Goal: Transaction & Acquisition: Purchase product/service

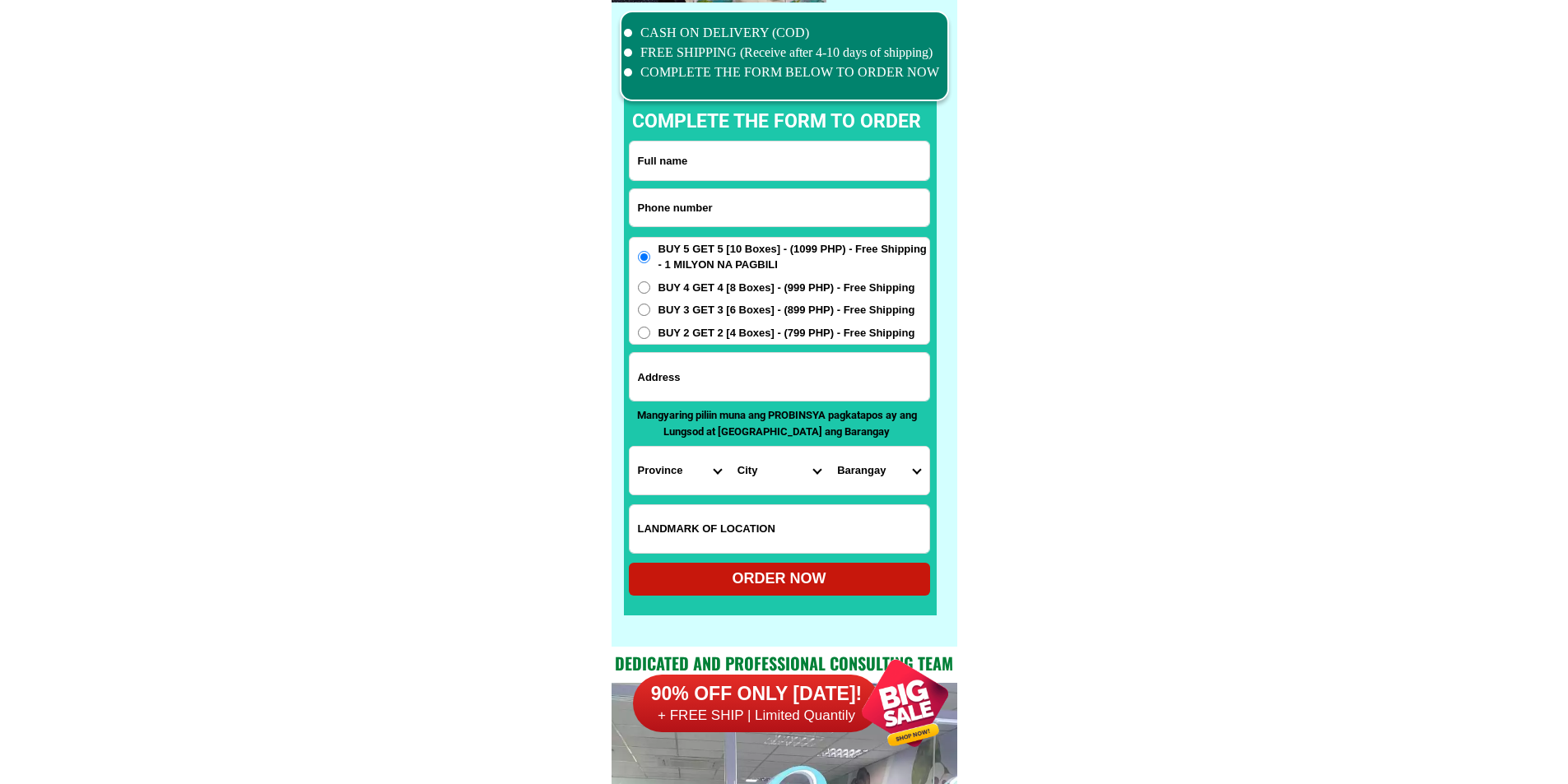
scroll to position [12792, 0]
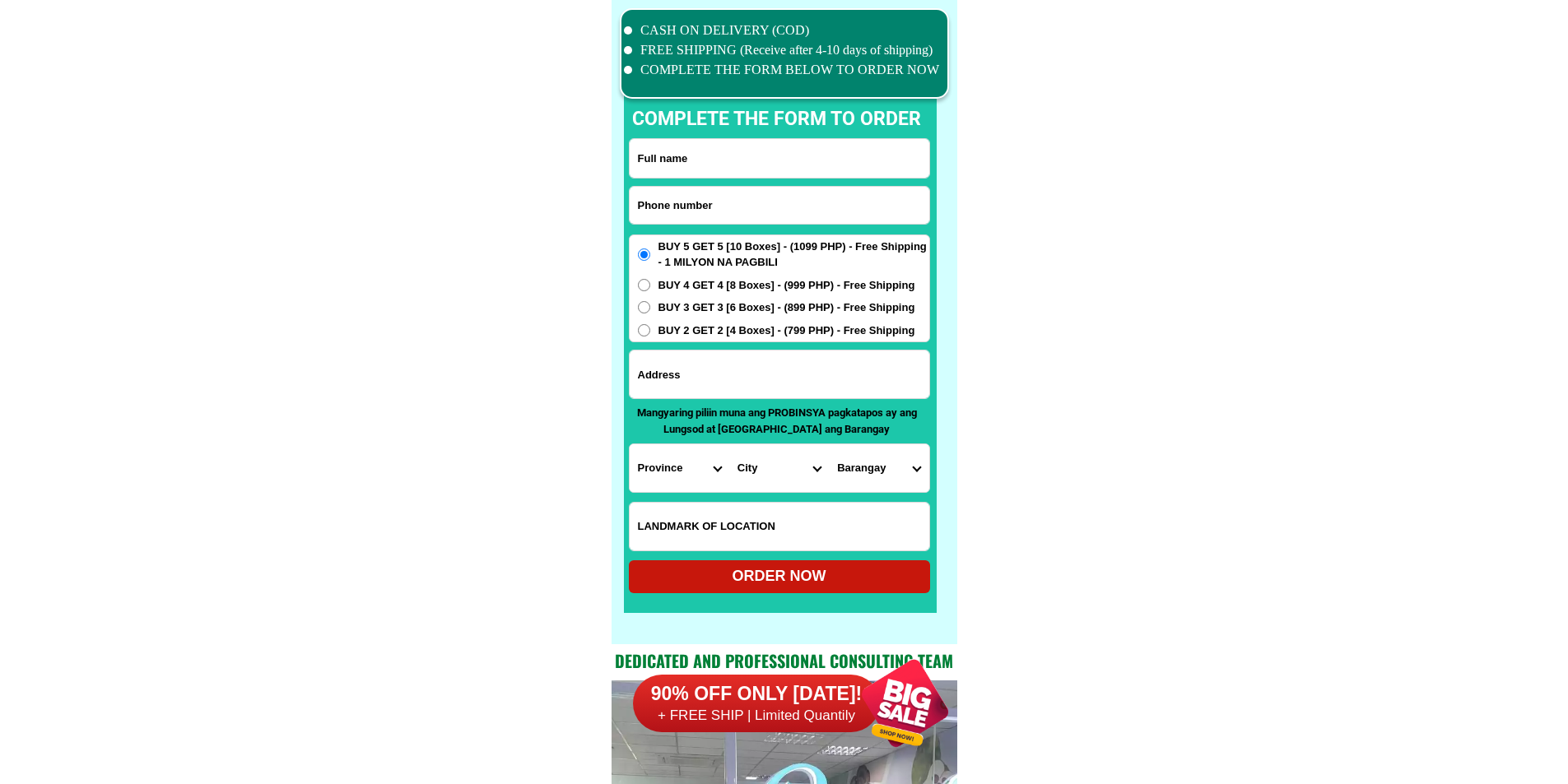
click at [722, 204] on input "Input phone_number" at bounding box center [779, 205] width 300 height 37
paste input "0906 205 7494"
click at [686, 205] on input "0906 205 7494" at bounding box center [779, 205] width 300 height 37
click at [664, 214] on input "0906 2057494" at bounding box center [779, 205] width 300 height 37
type input "09062057494"
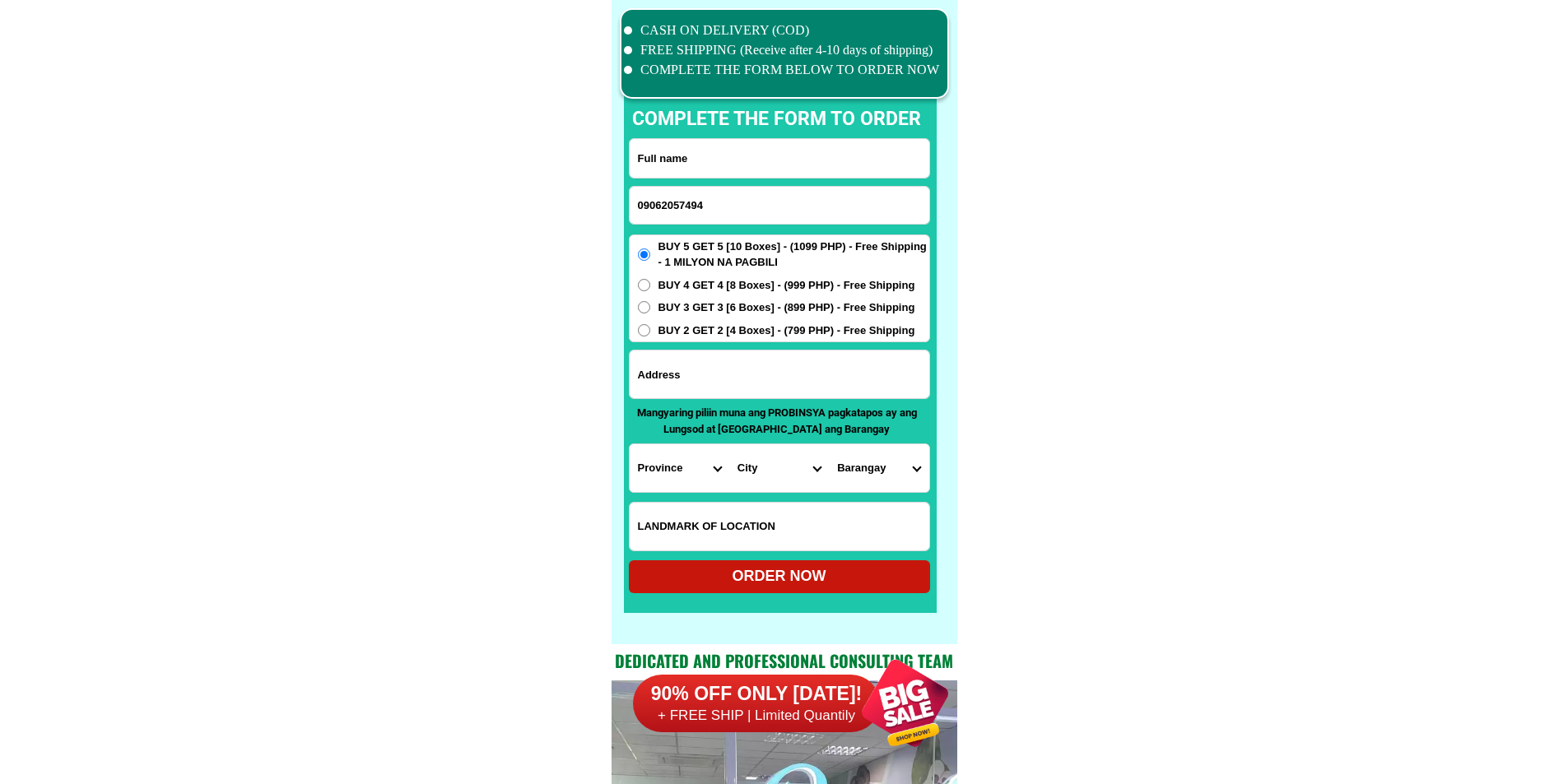
click at [753, 145] on input "Input full_name" at bounding box center [779, 158] width 300 height 39
paste input "[PERSON_NAME]"
type input "[PERSON_NAME]"
click at [686, 309] on span "BUY 3 GET 3 [6 Boxes] - (899 PHP) - Free Shipping" at bounding box center [787, 307] width 257 height 17
click at [651, 309] on input "BUY 3 GET 3 [6 Boxes] - (899 PHP) - Free Shipping" at bounding box center [644, 307] width 12 height 12
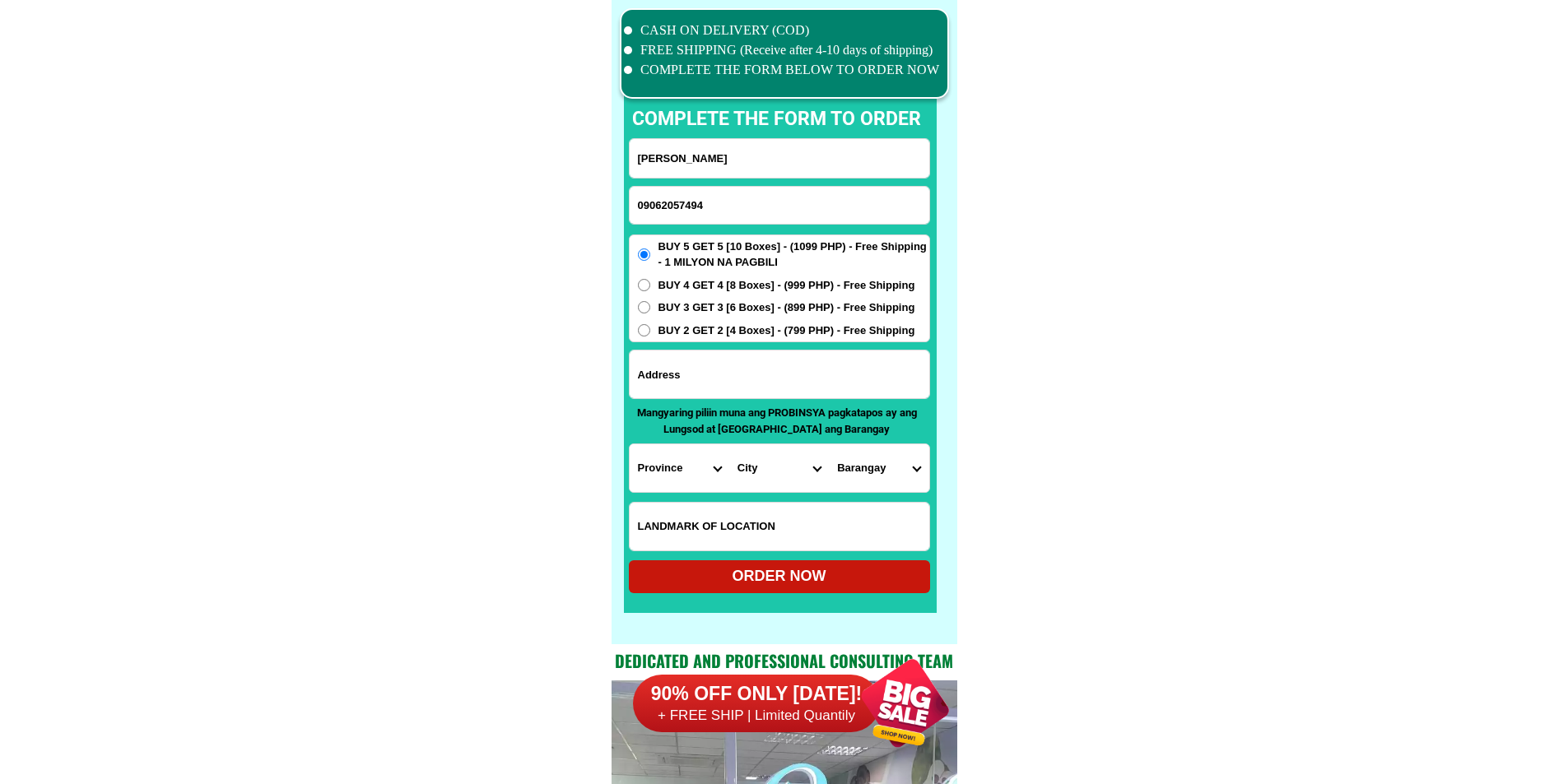
radio input "true"
click at [685, 334] on span "BUY 2 GET 2 [4 Boxes] - (799 PHP) - Free Shipping" at bounding box center [787, 330] width 257 height 17
click at [651, 334] on input "BUY 2 GET 2 [4 Boxes] - (799 PHP) - Free Shipping" at bounding box center [644, 330] width 12 height 12
radio input "true"
click at [747, 382] on input "Input address" at bounding box center [779, 375] width 300 height 47
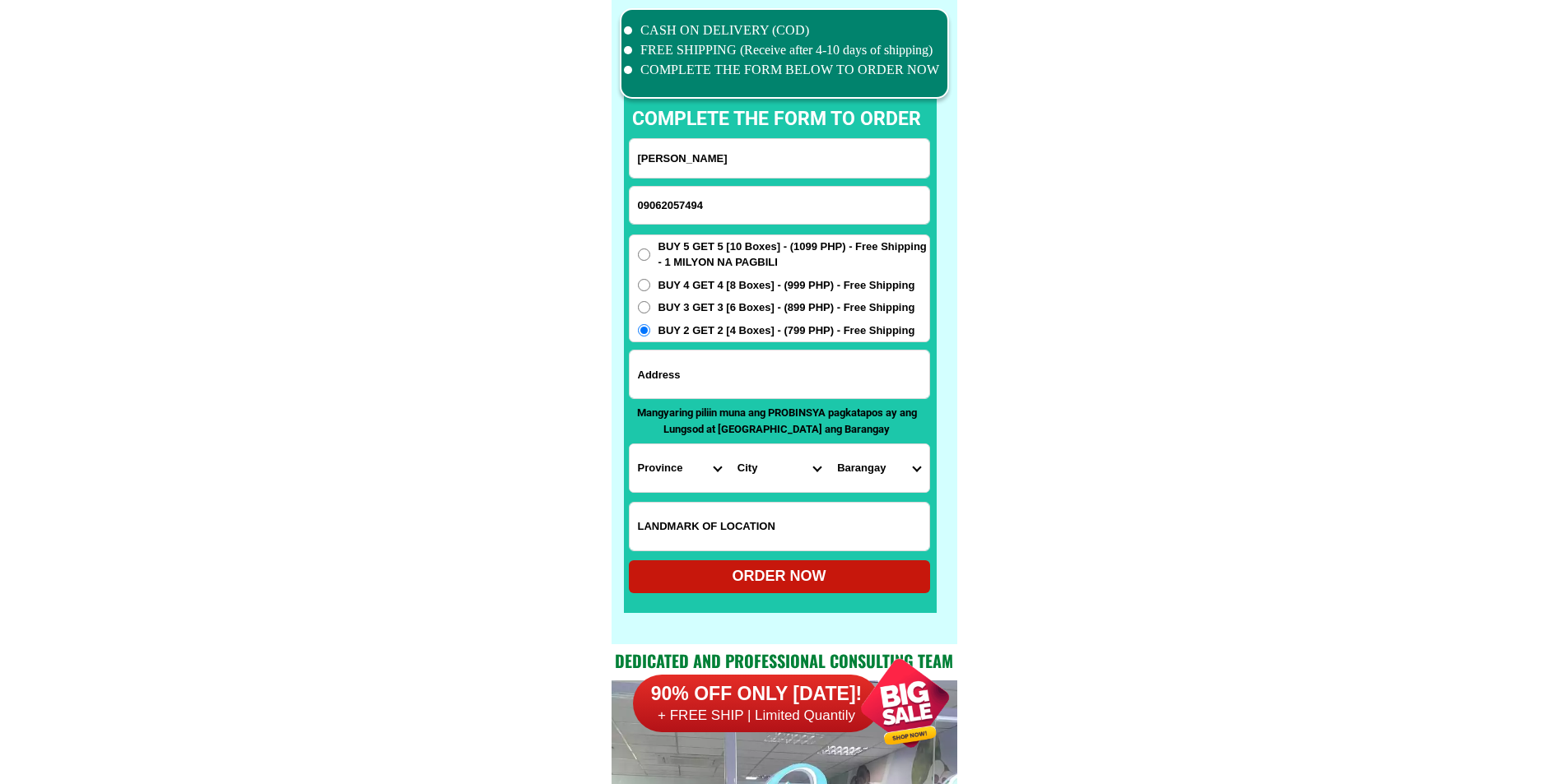
paste input ".brgy siti0 himp0t 148 dul0ng bayan [GEOGRAPHIC_DATA] city del m0nte bulacan.ta…"
type input ".brgy siti0 himp0t 148 dul0ng bayan [GEOGRAPHIC_DATA] city del m0nte bulacan.ta…"
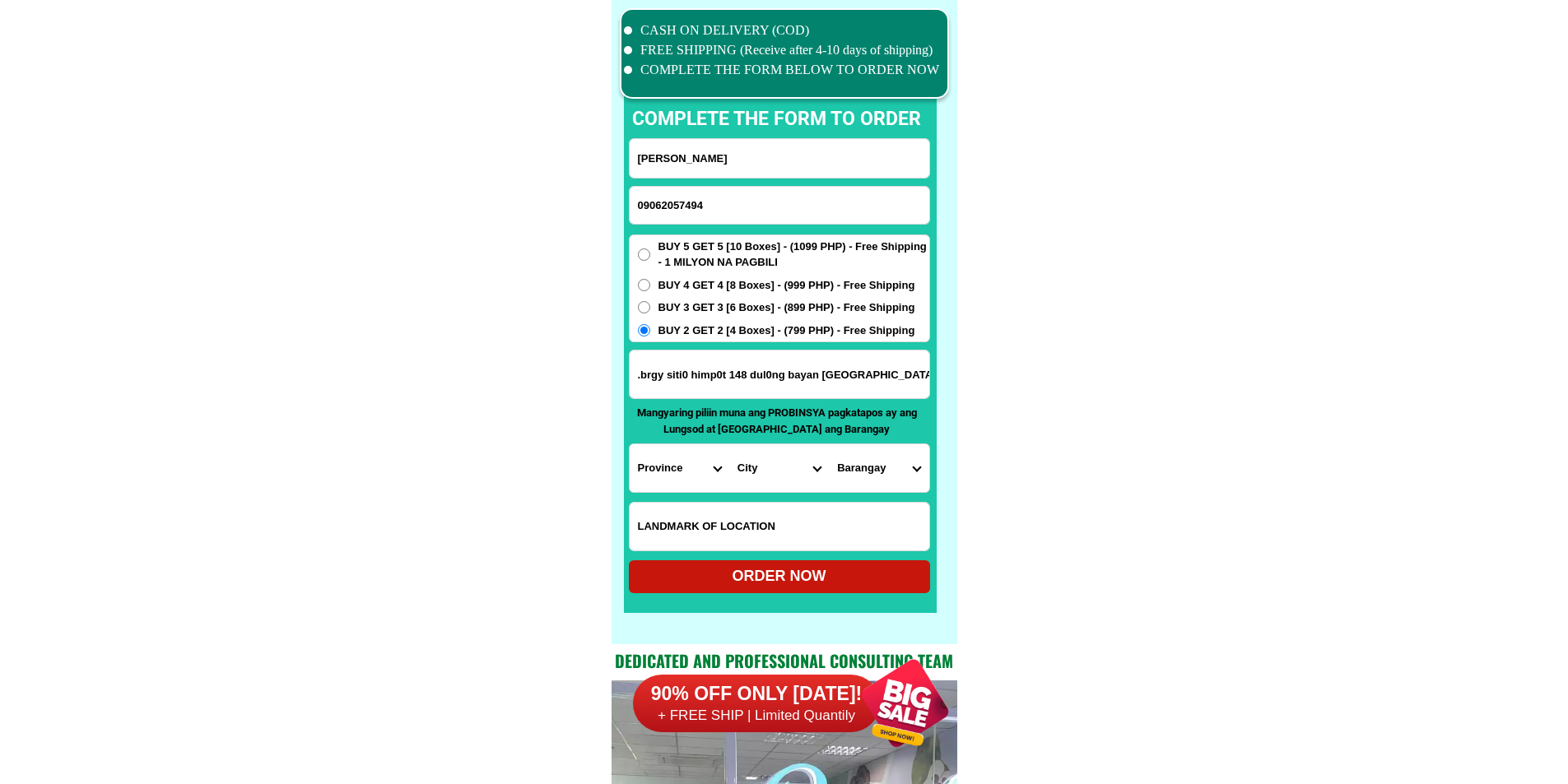
scroll to position [0, 152]
drag, startPoint x: 768, startPoint y: 381, endPoint x: 1051, endPoint y: 407, distance: 284.2
click at [673, 467] on select "Province [GEOGRAPHIC_DATA] [GEOGRAPHIC_DATA][PERSON_NAME][GEOGRAPHIC_DATA][GEOG…" at bounding box center [679, 468] width 100 height 47
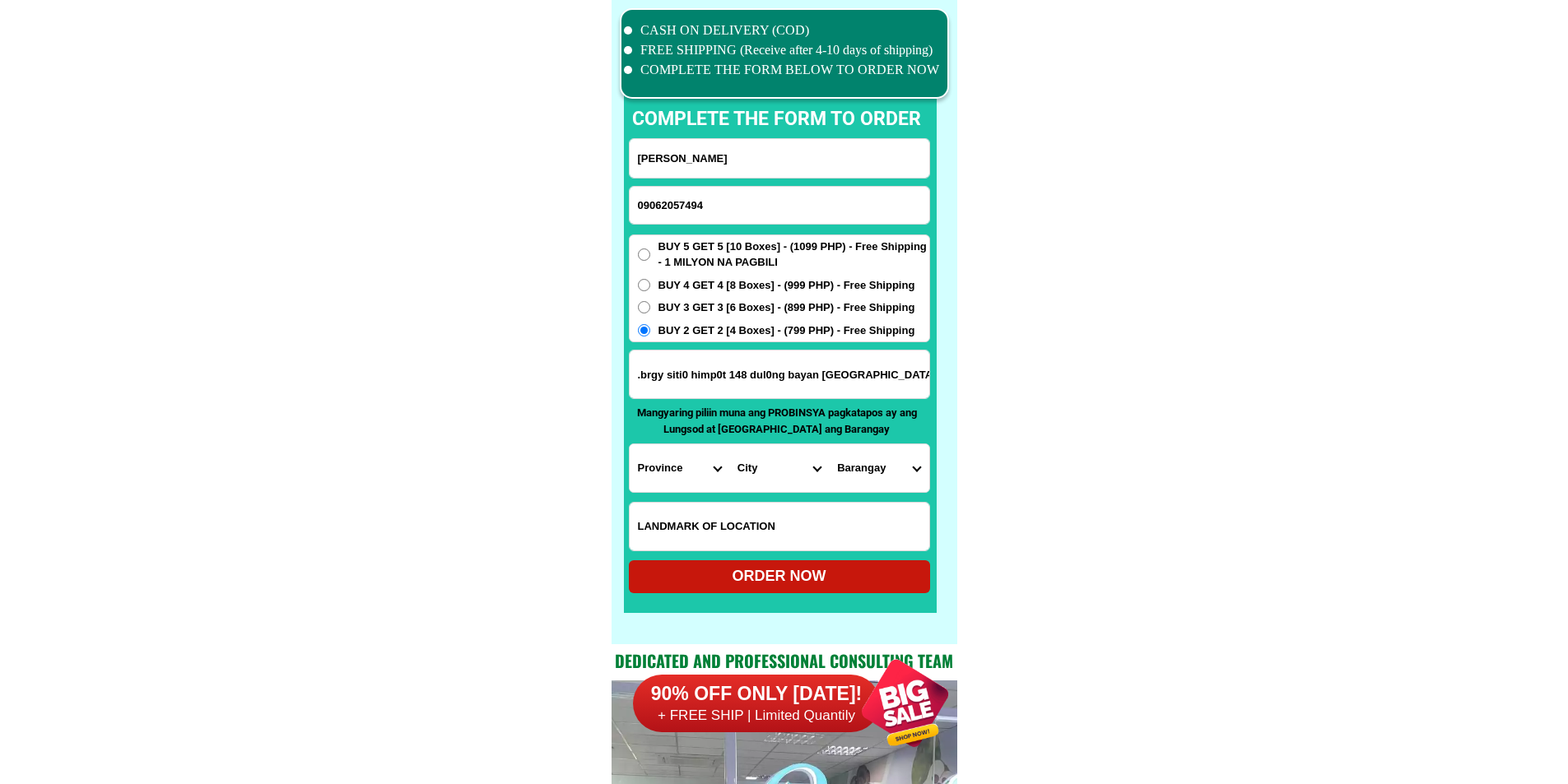
select select "63_761"
click at [630, 444] on select "Province [GEOGRAPHIC_DATA] [GEOGRAPHIC_DATA][PERSON_NAME][GEOGRAPHIC_DATA][GEOG…" at bounding box center [679, 468] width 100 height 47
click at [743, 465] on select "City [PERSON_NAME][GEOGRAPHIC_DATA] [GEOGRAPHIC_DATA] [GEOGRAPHIC_DATA] [GEOGRA…" at bounding box center [778, 468] width 100 height 47
select select "63_7612018"
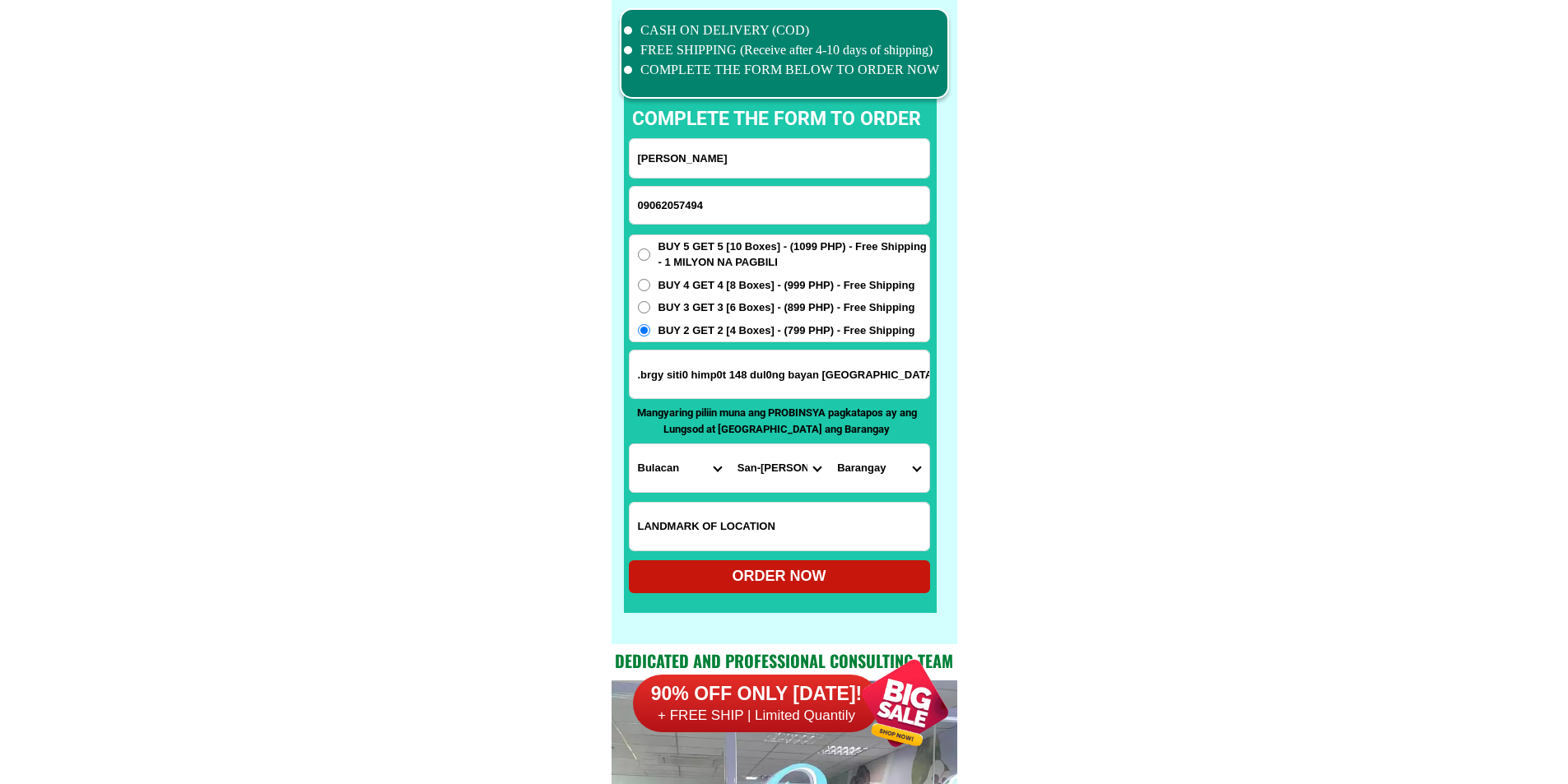
click at [892, 478] on select "Barangay Assumption Bagong buhay Bagong buhay ii Bagong buhay iii [GEOGRAPHIC_D…" at bounding box center [878, 468] width 100 height 47
click at [828, 444] on select "Barangay Assumption Bagong buhay Bagong buhay ii Bagong buhay iii [GEOGRAPHIC_D…" at bounding box center [878, 468] width 100 height 47
click at [883, 472] on select "Barangay Assumption Bagong buhay Bagong buhay ii Bagong buhay iii [GEOGRAPHIC_D…" at bounding box center [878, 468] width 100 height 47
click at [890, 472] on select "Barangay Assumption Bagong buhay Bagong buhay ii Bagong buhay iii [GEOGRAPHIC_D…" at bounding box center [878, 468] width 100 height 47
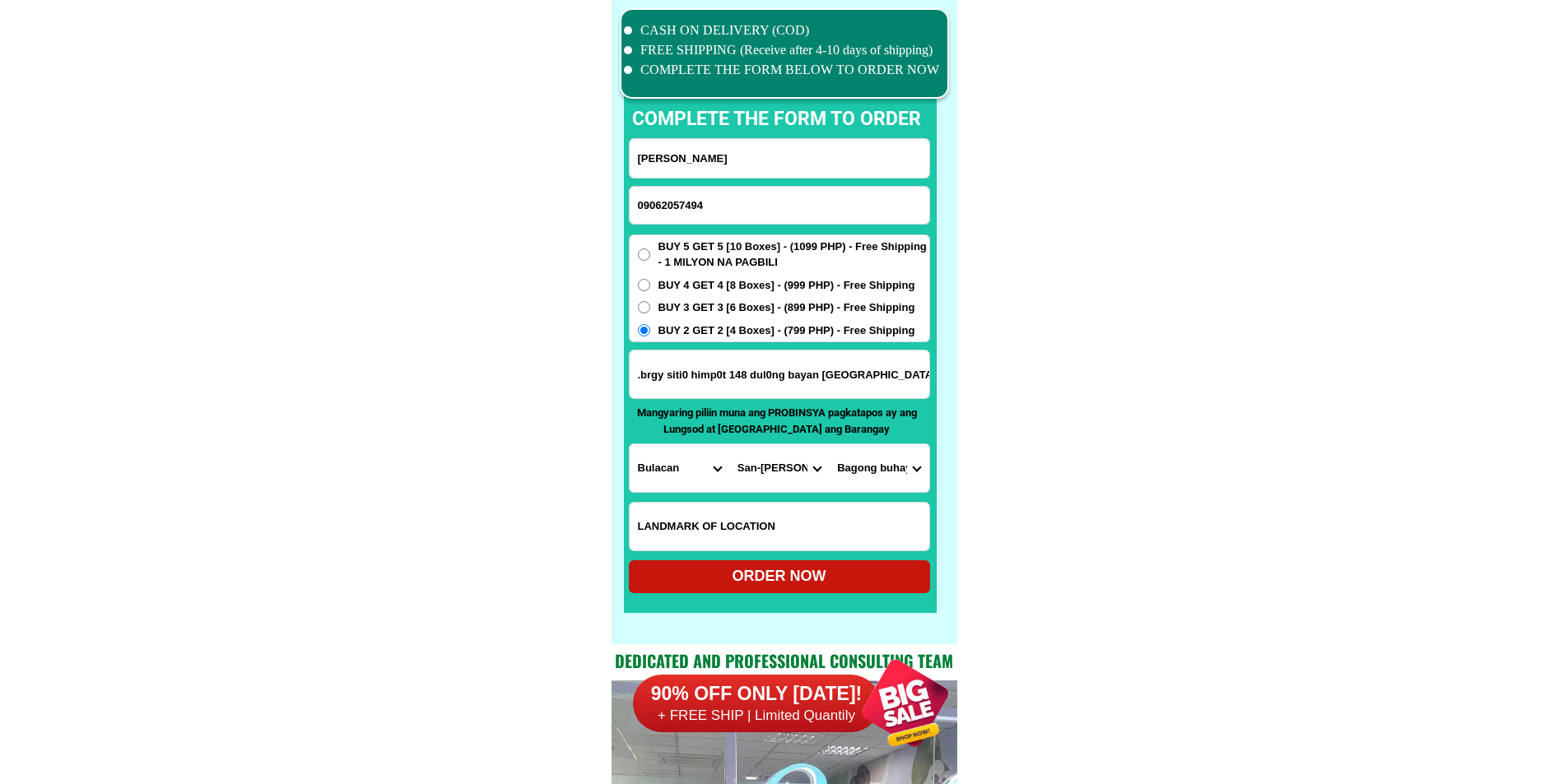
select select "63_76120185828"
click at [840, 579] on div "ORDER NOW" at bounding box center [779, 576] width 302 height 22
radio input "true"
